Goal: Check status: Check status

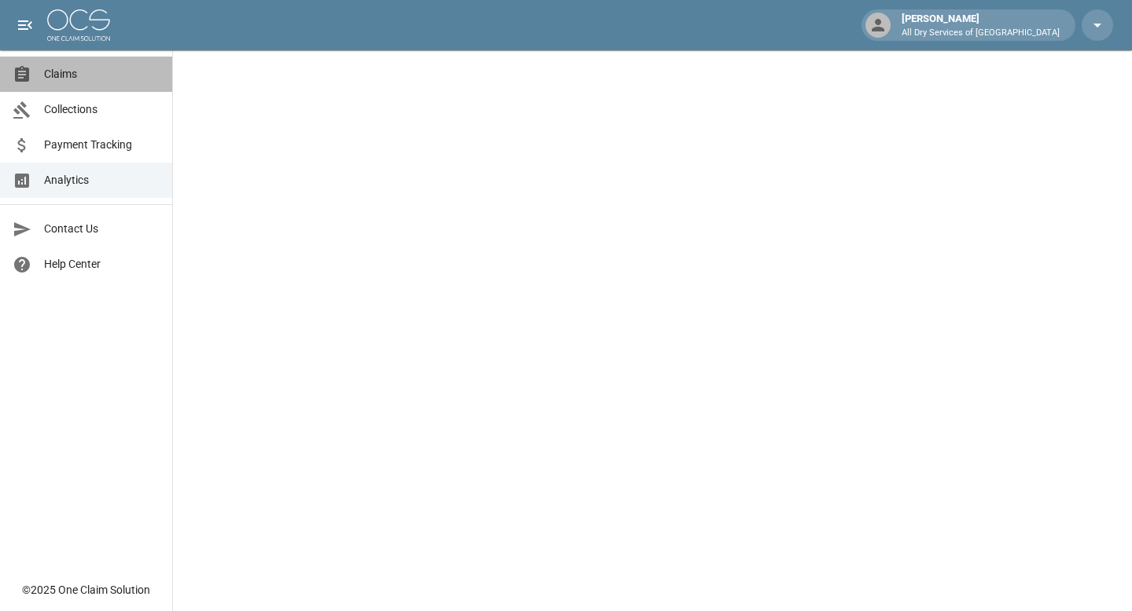
click at [77, 75] on span "Claims" at bounding box center [102, 74] width 116 height 17
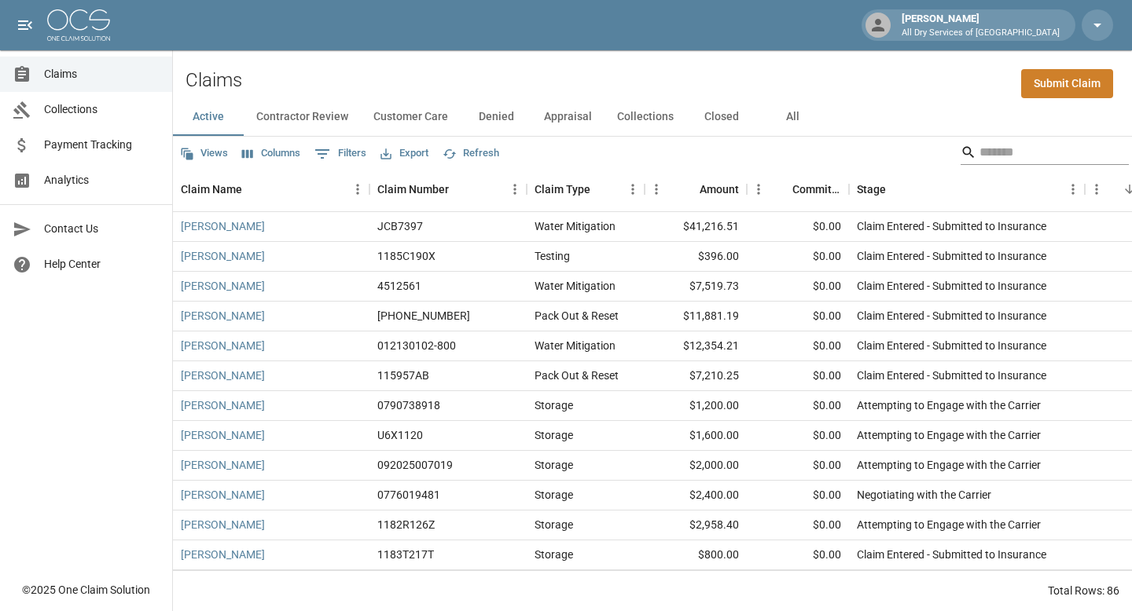
click at [989, 151] on input "Search" at bounding box center [1042, 152] width 126 height 25
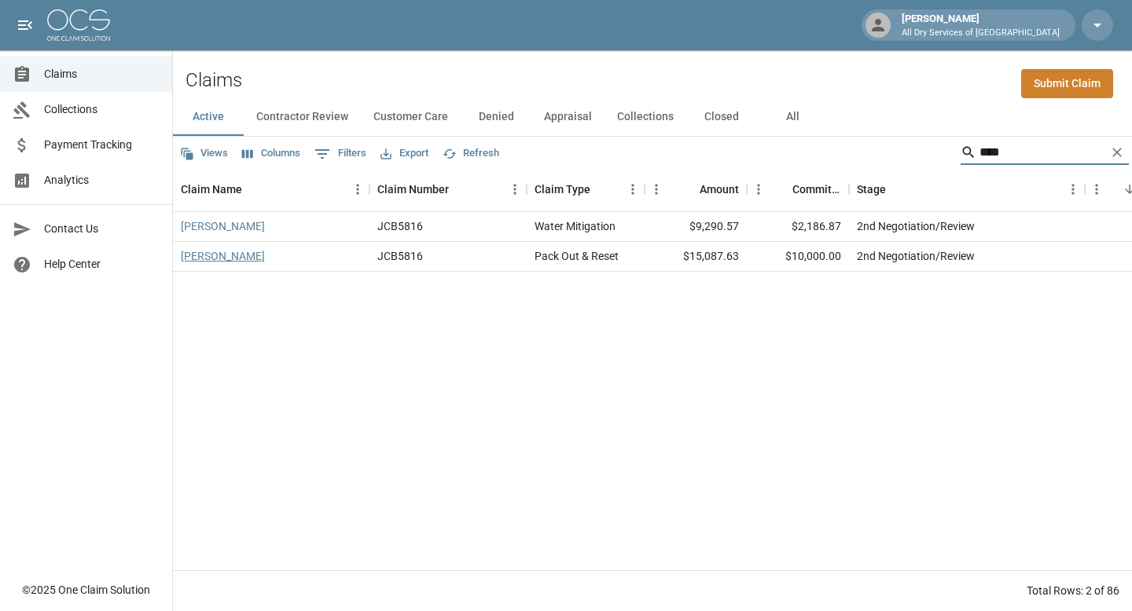
type input "****"
click at [240, 258] on link "[PERSON_NAME]" at bounding box center [223, 256] width 84 height 16
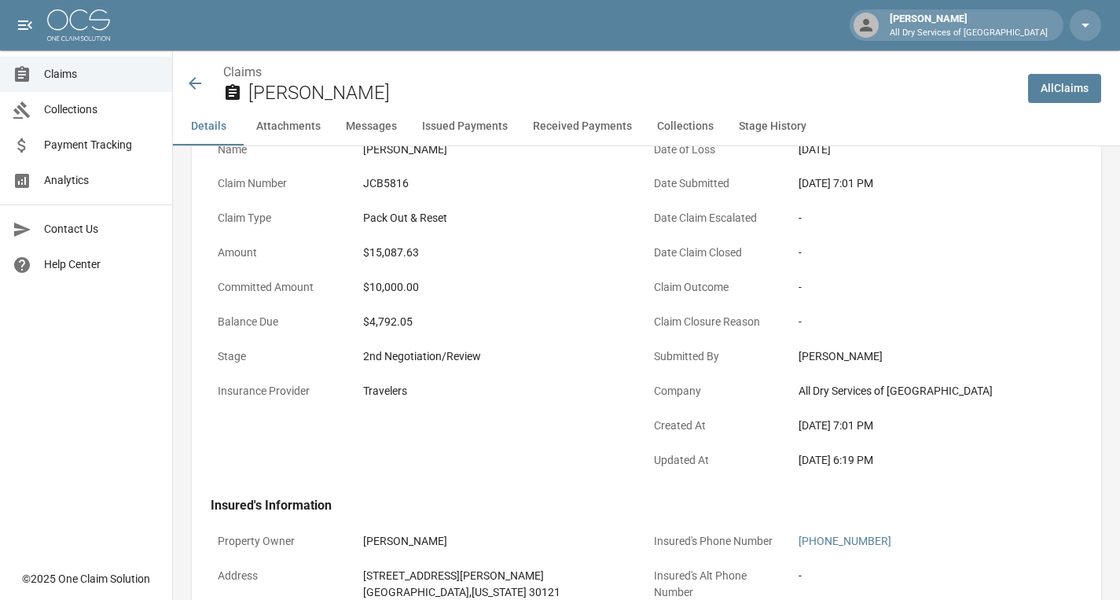
scroll to position [116, 0]
drag, startPoint x: 446, startPoint y: 327, endPoint x: 339, endPoint y: 328, distance: 106.9
click at [339, 328] on div "Balance Due $4,792.05" at bounding box center [429, 324] width 436 height 35
drag, startPoint x: 457, startPoint y: 323, endPoint x: 343, endPoint y: 328, distance: 114.1
click at [343, 328] on div "Balance Due $4,792.05" at bounding box center [429, 324] width 436 height 35
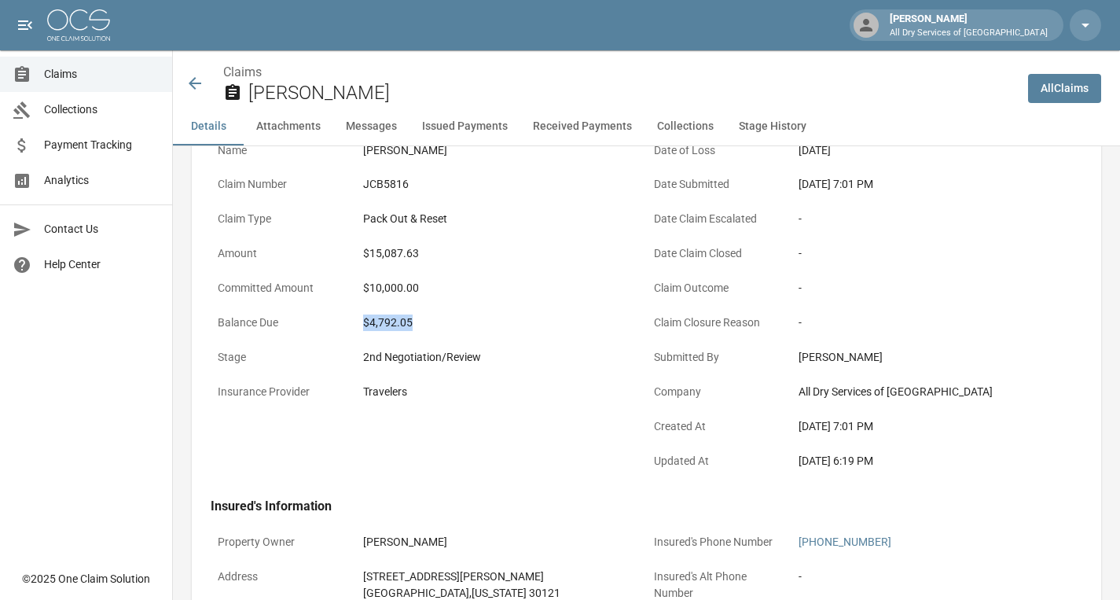
click at [422, 321] on div "$4,792.05" at bounding box center [501, 322] width 277 height 17
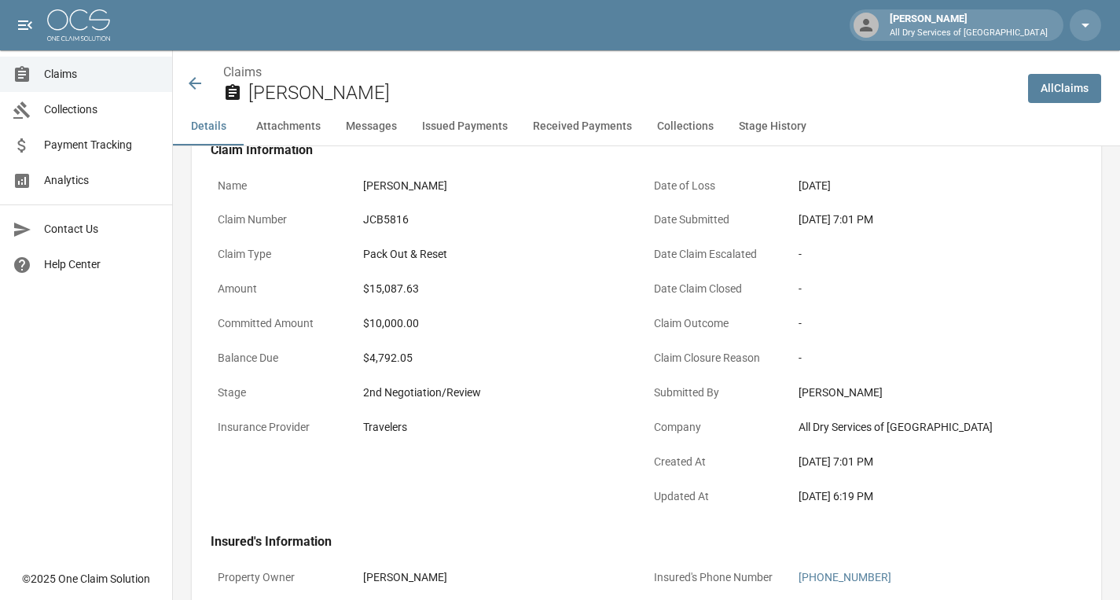
scroll to position [66, 0]
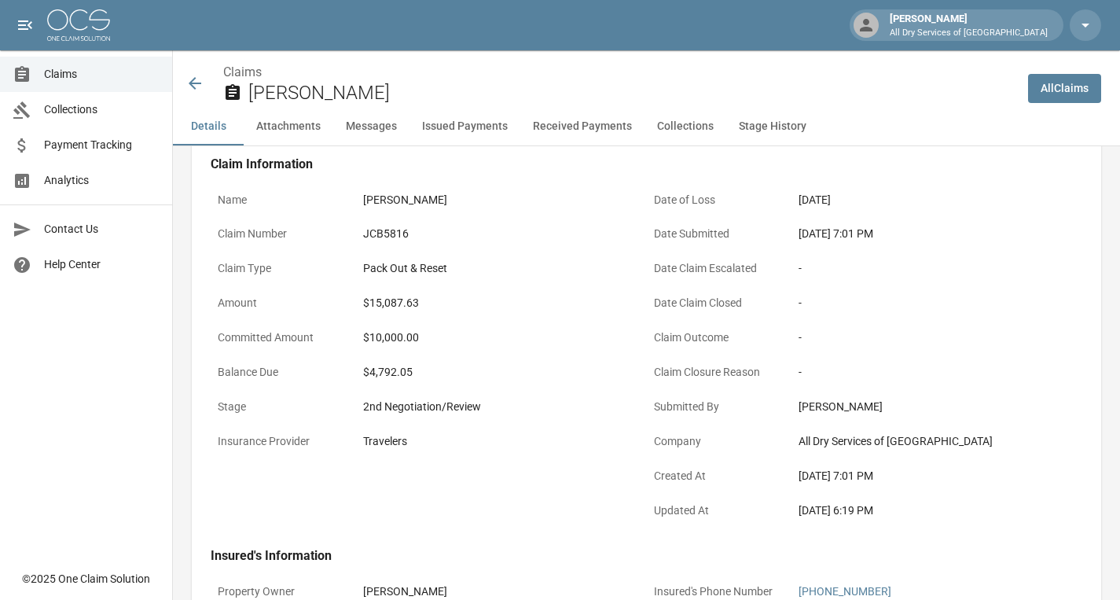
click at [200, 83] on icon at bounding box center [195, 83] width 13 height 13
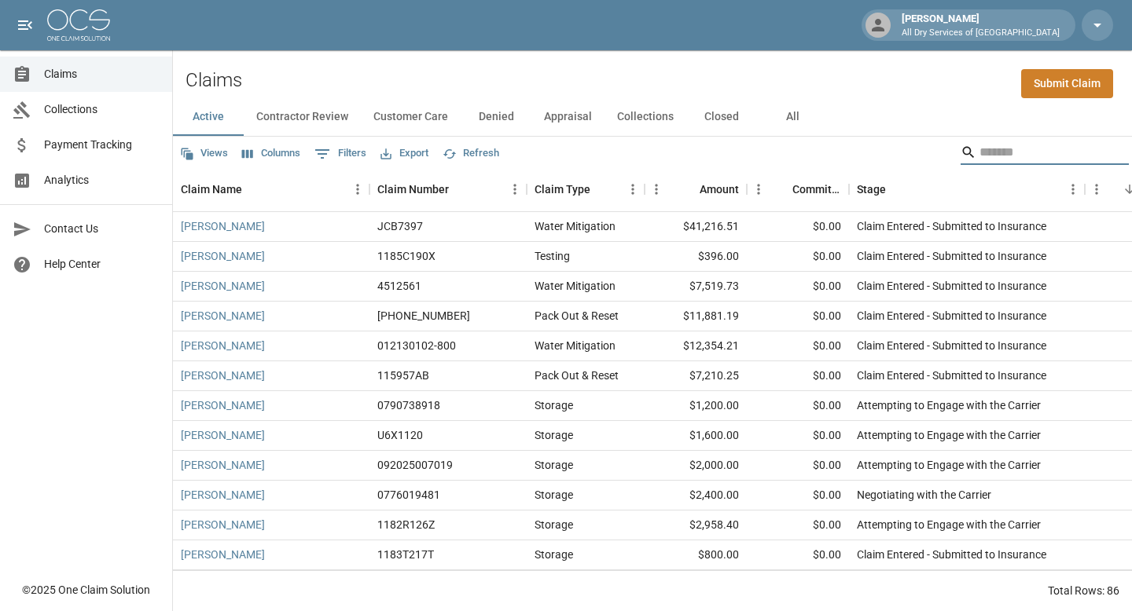
click at [1019, 158] on input "Search" at bounding box center [1042, 152] width 126 height 25
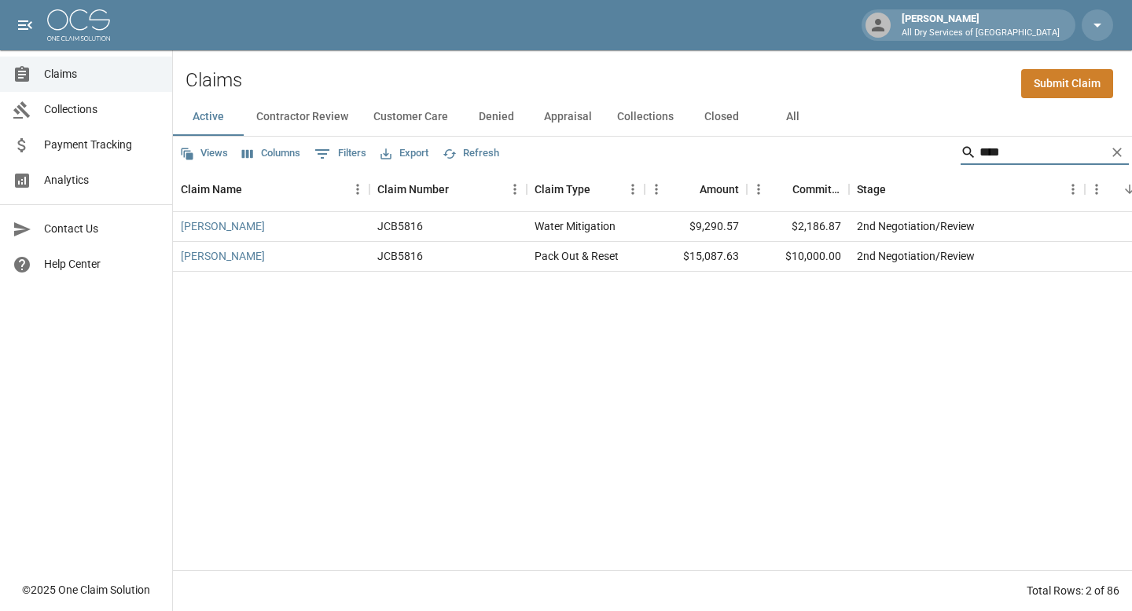
type input "****"
click at [1118, 152] on icon "Clear" at bounding box center [1117, 153] width 16 height 16
